Goal: Navigation & Orientation: Find specific page/section

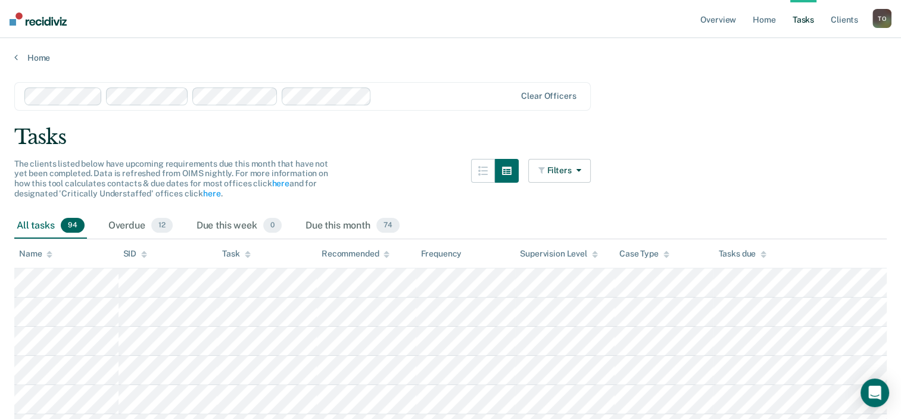
click at [809, 20] on link "Tasks" at bounding box center [803, 19] width 26 height 38
click at [801, 19] on link "Tasks" at bounding box center [803, 19] width 26 height 38
click at [618, 148] on div "Tasks" at bounding box center [450, 137] width 872 height 24
click at [717, 20] on link "Overview" at bounding box center [718, 19] width 40 height 38
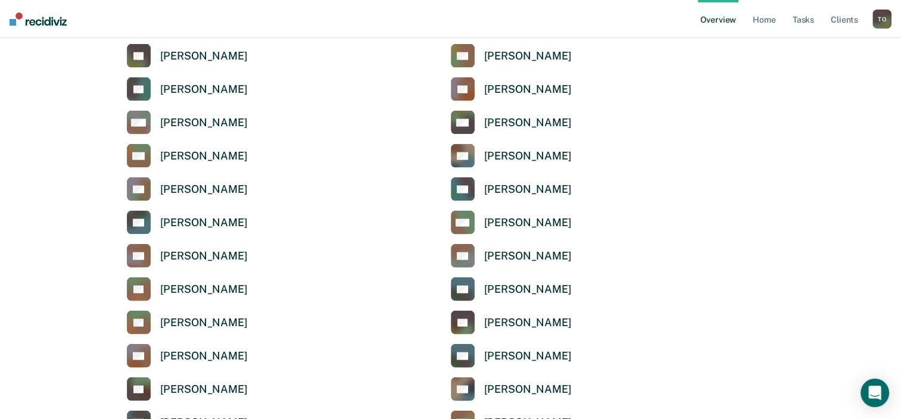
scroll to position [2619, 0]
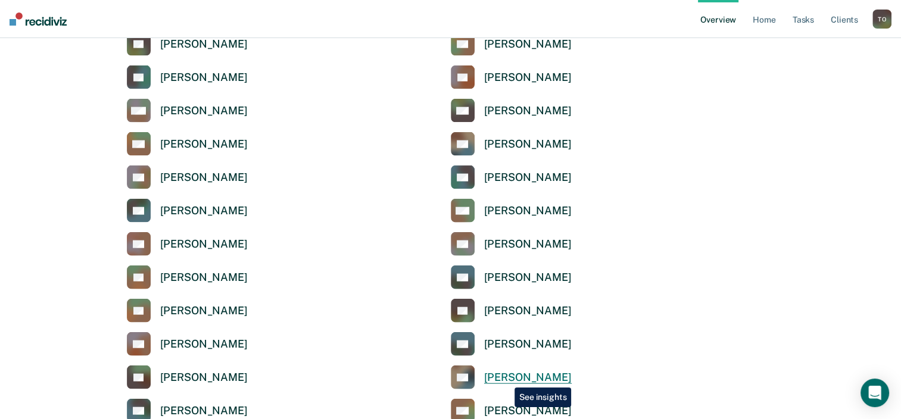
click at [505, 379] on div "[PERSON_NAME]" at bounding box center [528, 378] width 88 height 14
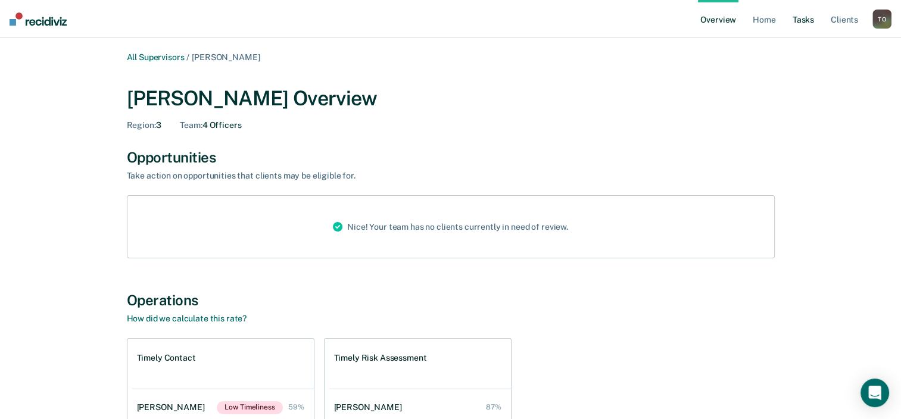
click at [804, 19] on link "Tasks" at bounding box center [803, 19] width 26 height 38
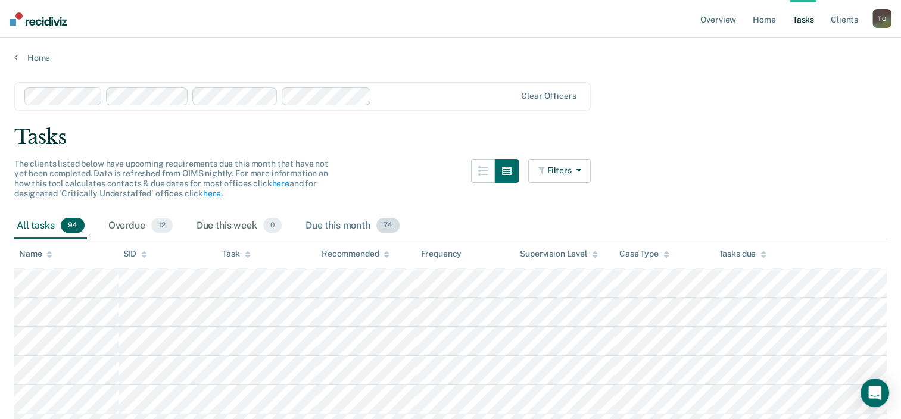
click at [327, 224] on div "Due this month 74" at bounding box center [352, 226] width 99 height 26
click at [126, 227] on div "Overdue 12" at bounding box center [140, 226] width 69 height 26
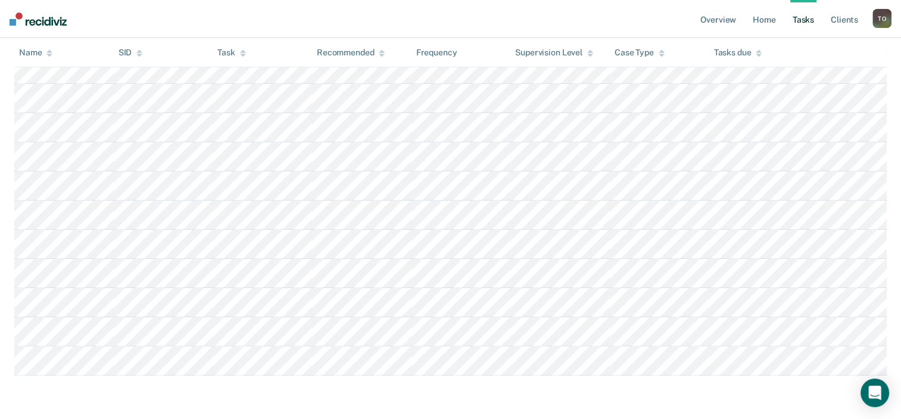
scroll to position [246, 0]
